Goal: Information Seeking & Learning: Learn about a topic

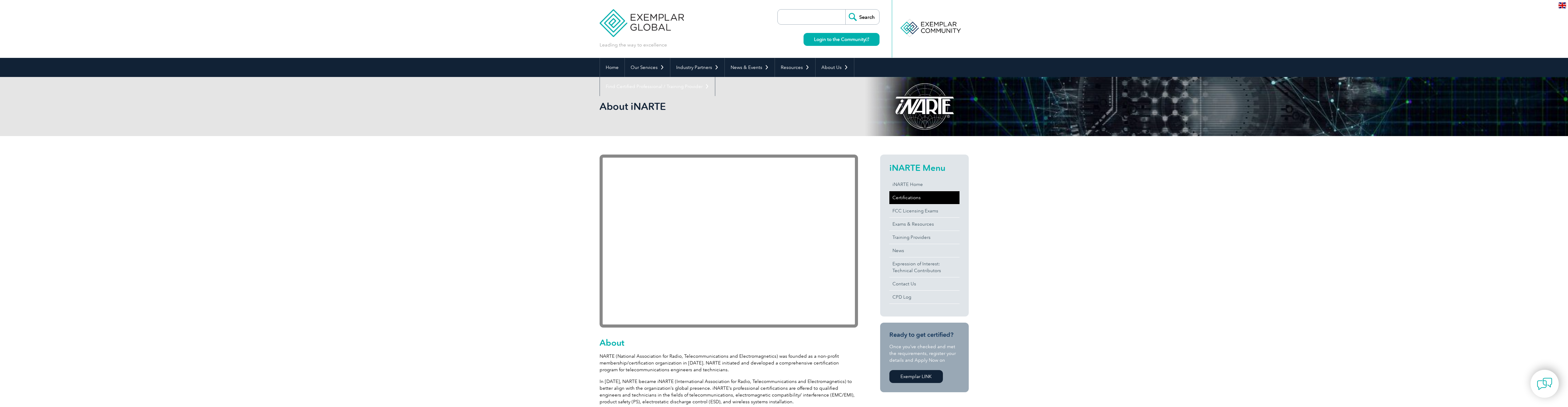
click at [910, 196] on link "Certifications" at bounding box center [924, 197] width 70 height 13
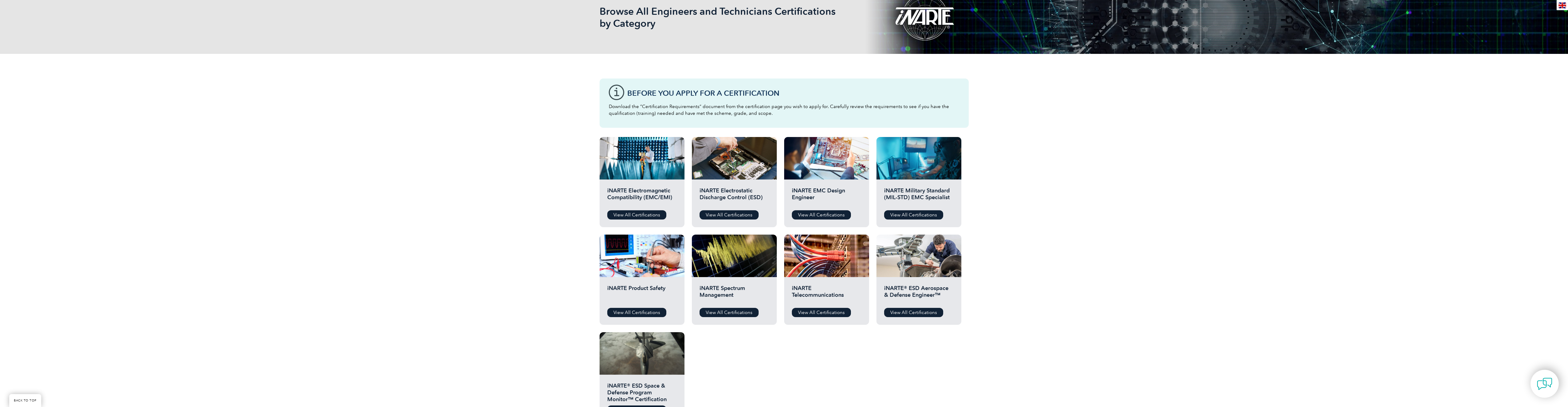
scroll to position [93, 0]
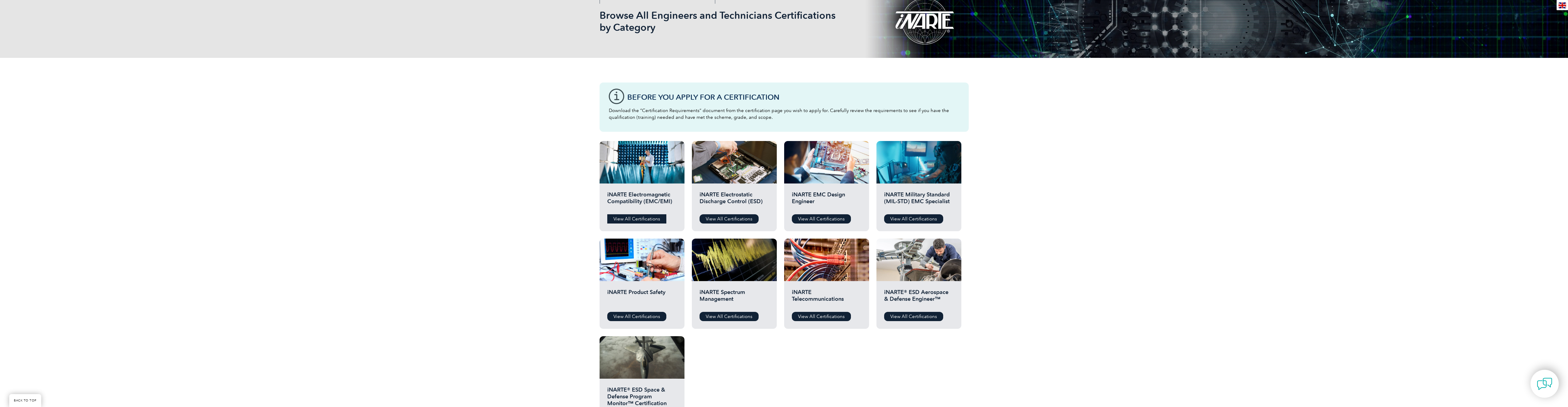
click at [629, 218] on link "View All Certifications" at bounding box center [637, 219] width 59 height 9
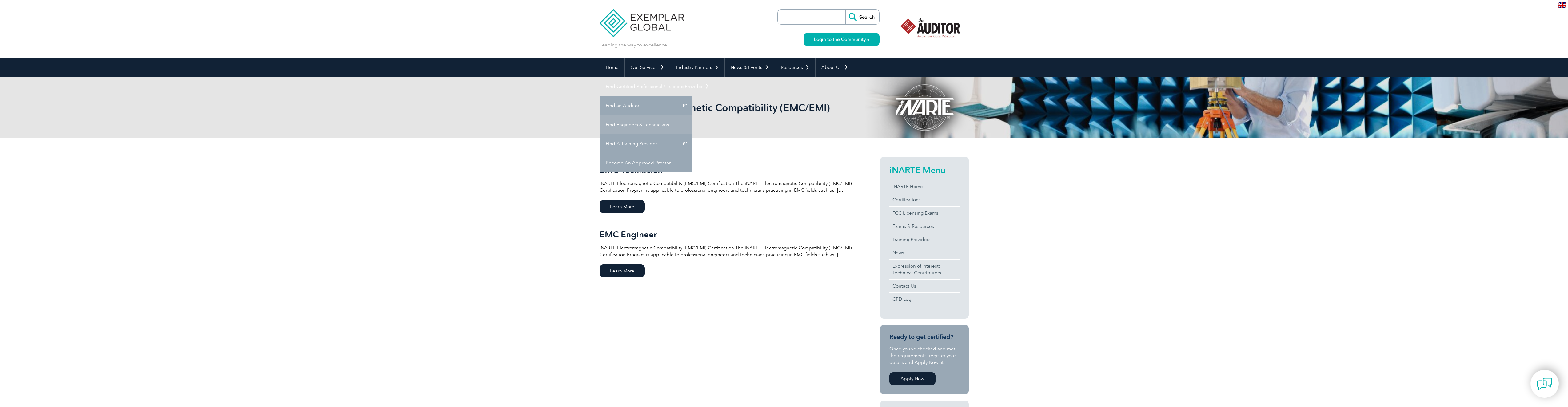
click at [692, 115] on link "Find Engineers & Technicians" at bounding box center [646, 124] width 93 height 19
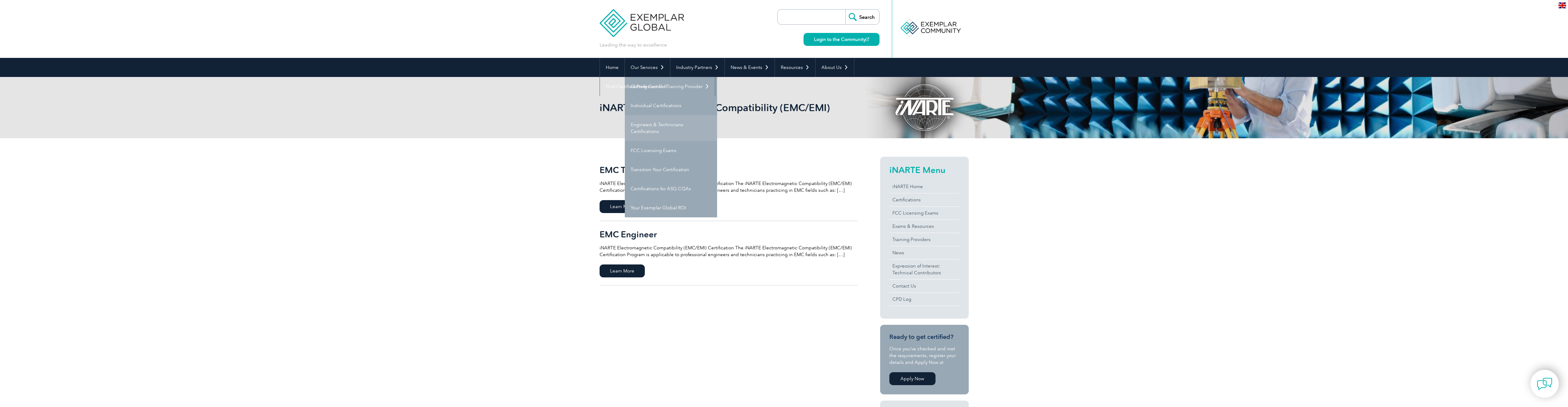
click at [660, 124] on link "Engineers & Technicians Certifications" at bounding box center [671, 128] width 93 height 26
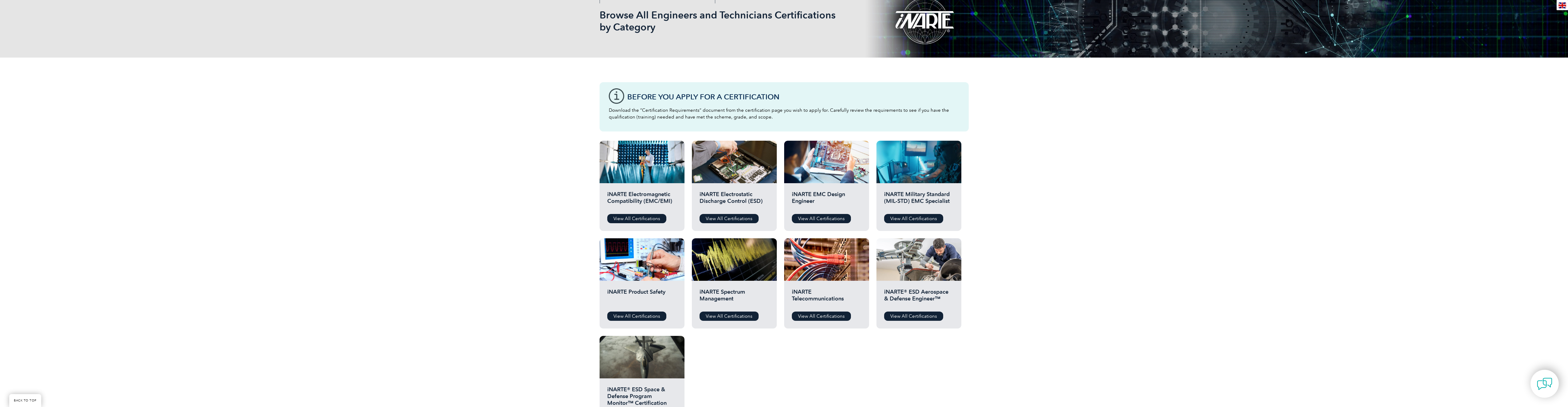
scroll to position [93, 0]
click at [631, 218] on link "View All Certifications" at bounding box center [637, 219] width 59 height 9
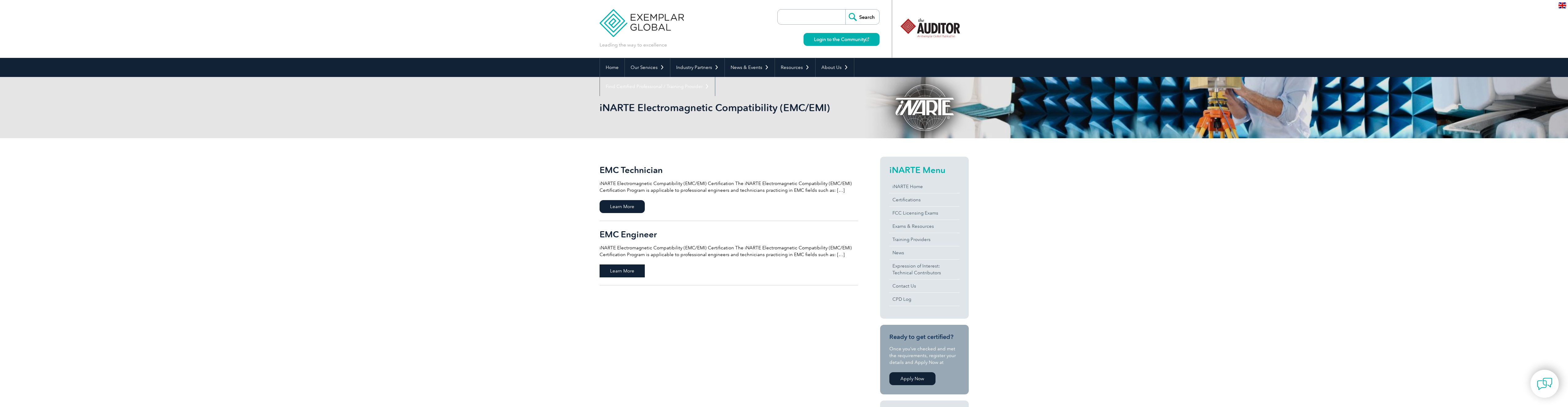
click at [628, 270] on span "Learn More" at bounding box center [622, 271] width 45 height 13
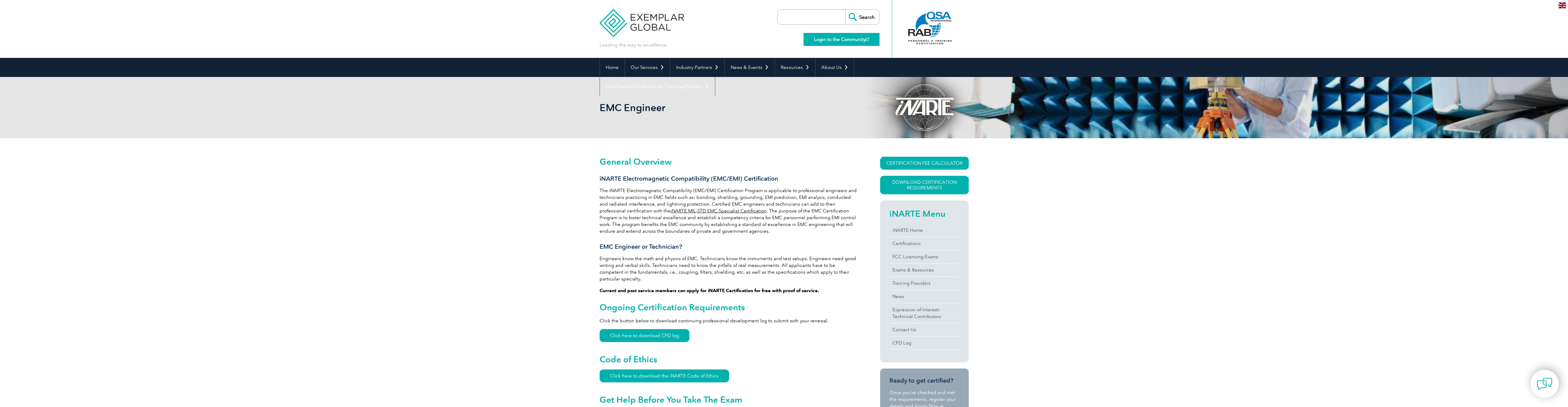
click at [845, 38] on link "Login to the Community" at bounding box center [841, 39] width 76 height 13
